Goal: Task Accomplishment & Management: Book appointment/travel/reservation

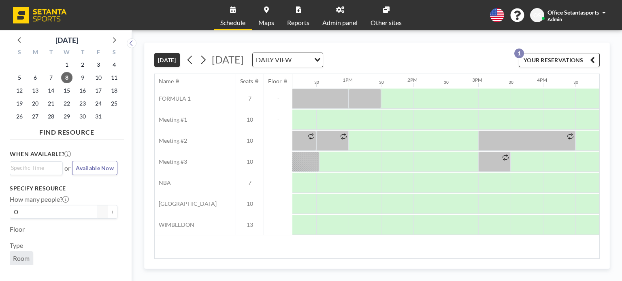
scroll to position [0, 787]
click at [427, 165] on div at bounding box center [428, 162] width 32 height 20
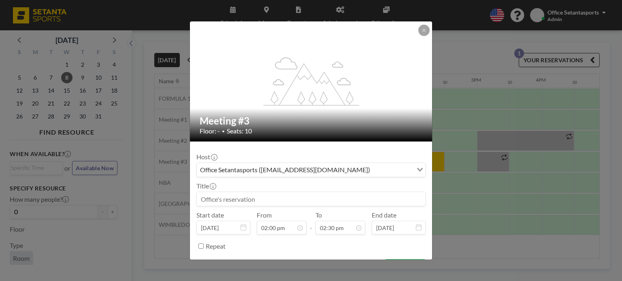
click at [268, 168] on div "Office Setantasports ([EMAIL_ADDRESS][DOMAIN_NAME])" at bounding box center [305, 169] width 216 height 12
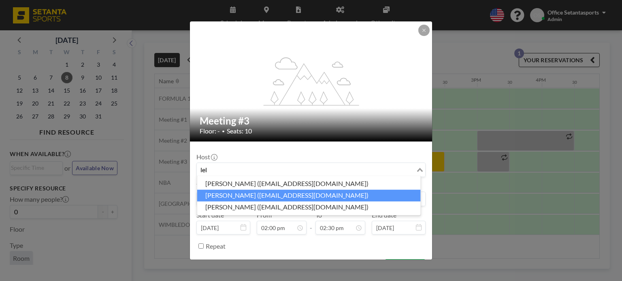
click at [274, 194] on li "[PERSON_NAME] ([EMAIL_ADDRESS][DOMAIN_NAME])" at bounding box center [308, 196] width 223 height 12
type input "lel"
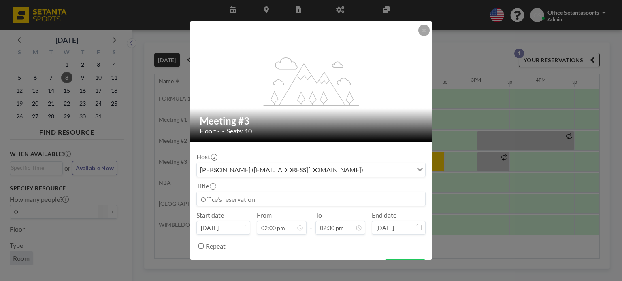
click at [251, 204] on input at bounding box center [311, 199] width 228 height 14
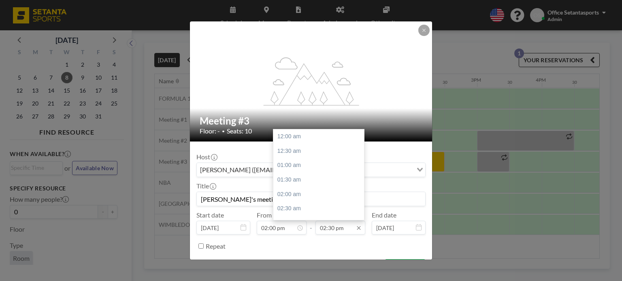
type input "[PERSON_NAME]'s meeting"
click at [330, 227] on input "02:30 pm" at bounding box center [340, 228] width 50 height 14
click at [315, 149] on div "03:00 pm" at bounding box center [320, 151] width 95 height 15
type input "03:00 pm"
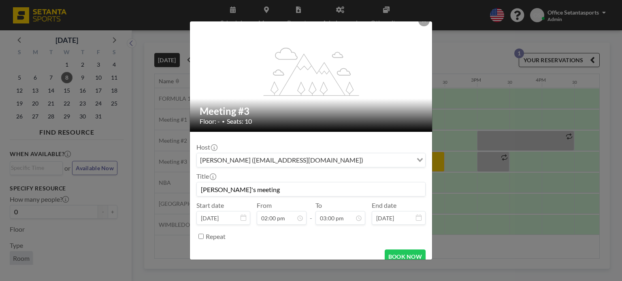
scroll to position [19, 0]
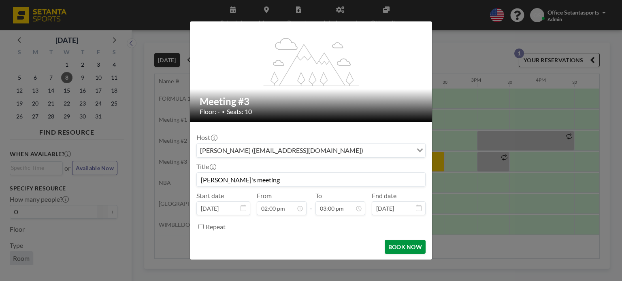
click at [403, 242] on button "BOOK NOW" at bounding box center [404, 247] width 41 height 14
